Goal: Task Accomplishment & Management: Complete application form

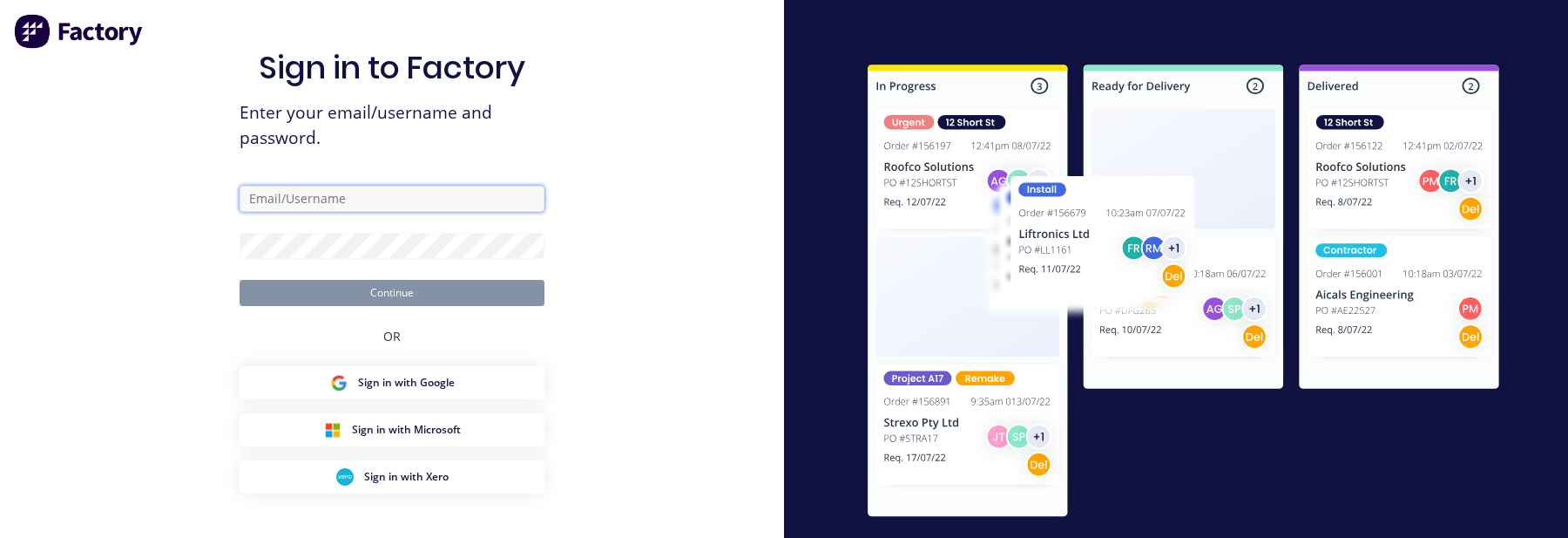
click at [440, 186] on input "text" at bounding box center [391, 198] width 305 height 26
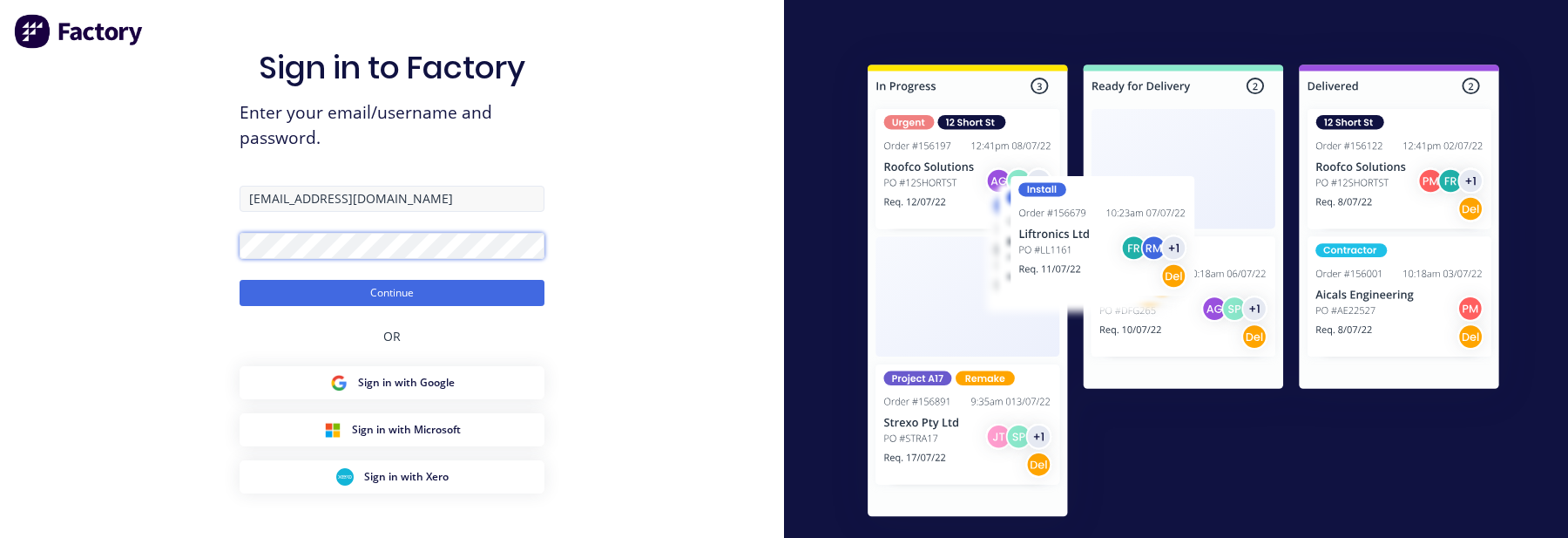
click at [239, 279] on button "Continue" at bounding box center [391, 292] width 305 height 26
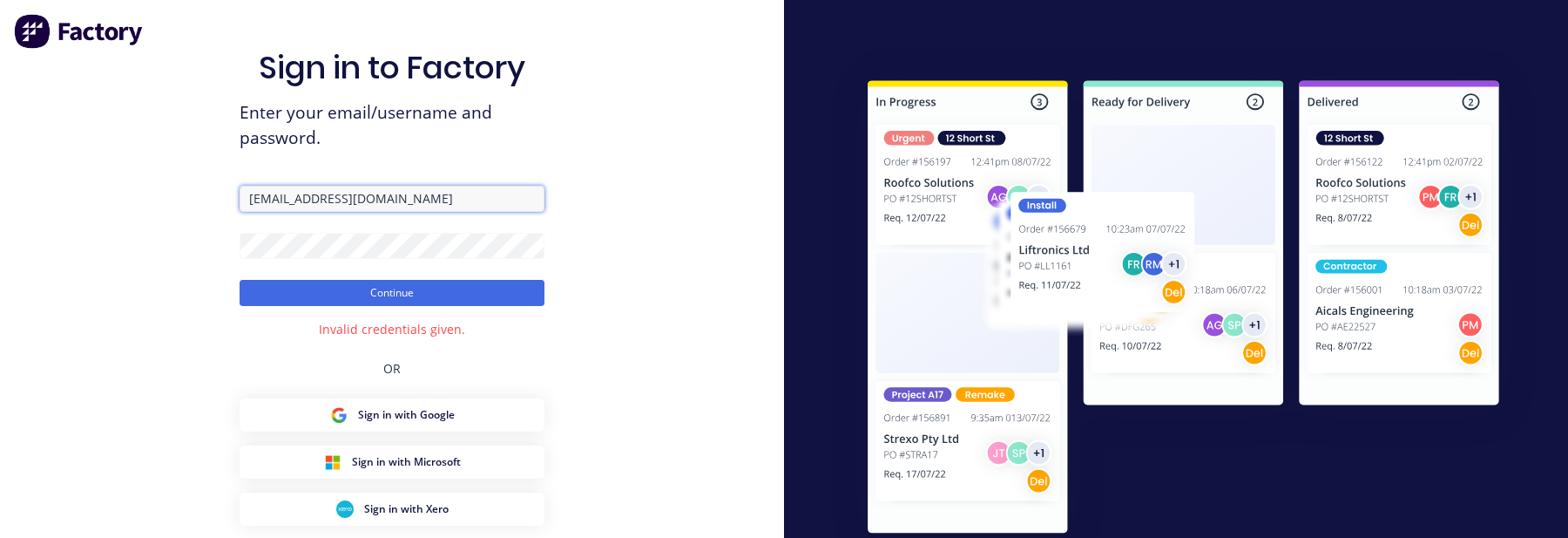
click at [330, 186] on input "[EMAIL_ADDRESS][DOMAIN_NAME]" at bounding box center [391, 198] width 305 height 26
click at [239, 279] on button "Continue" at bounding box center [391, 292] width 305 height 26
click at [417, 159] on div "Sign in to Factory Enter your email/username and password. [EMAIL_ADDRESS][DOMA…" at bounding box center [391, 332] width 305 height 567
click at [417, 186] on input "[EMAIL_ADDRESS][DOMAIN_NAME]" at bounding box center [391, 198] width 305 height 26
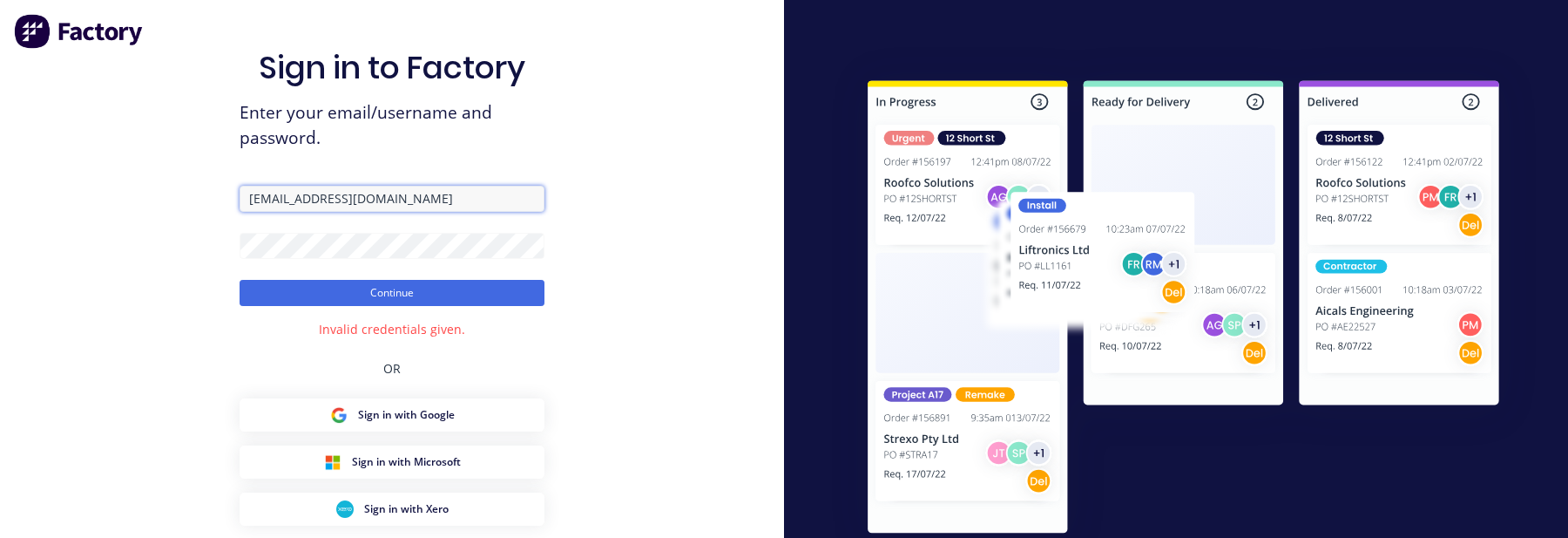
click at [296, 186] on input "[EMAIL_ADDRESS][DOMAIN_NAME]" at bounding box center [391, 198] width 305 height 26
type input "[EMAIL_ADDRESS][DOMAIN_NAME]"
click at [239, 279] on button "Continue" at bounding box center [391, 292] width 305 height 26
